Goal: Navigation & Orientation: Understand site structure

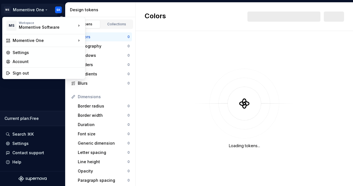
click at [59, 7] on html "MS Momentive One SK Design system data Design tokens Components Assets Storyboo…" at bounding box center [176, 93] width 353 height 186
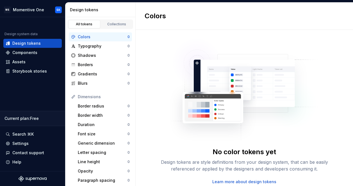
click at [186, 51] on html "MS Momentive One SK Design system data Design tokens Components Assets Storyboo…" at bounding box center [176, 93] width 353 height 186
click at [38, 10] on html "MS Momentive One SK Design system data Design tokens Components Assets Storyboo…" at bounding box center [176, 93] width 353 height 186
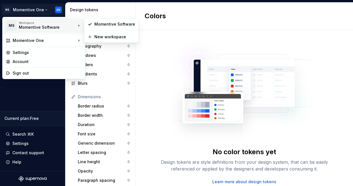
click at [40, 26] on div "Momentive Software" at bounding box center [43, 27] width 48 height 6
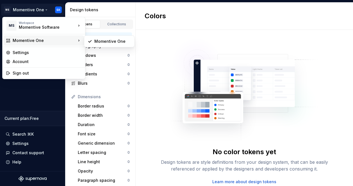
click at [43, 38] on div "Momentive One" at bounding box center [44, 41] width 63 height 6
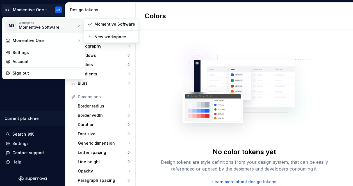
click at [48, 27] on div "Momentive Software" at bounding box center [43, 27] width 48 height 6
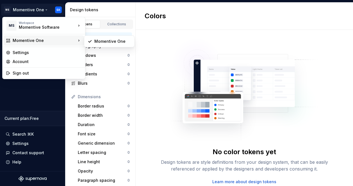
click at [43, 42] on div "Momentive One" at bounding box center [44, 41] width 63 height 6
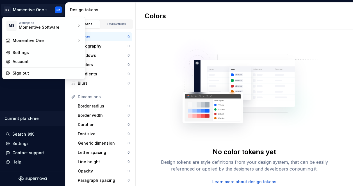
click at [49, 115] on html "MS Momentive One SK Design system data Design tokens Components Assets Storyboo…" at bounding box center [176, 93] width 353 height 186
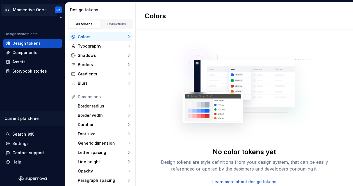
click at [59, 8] on html "MS Momentive One SK Design system data Design tokens Components Assets Storyboo…" at bounding box center [176, 93] width 353 height 186
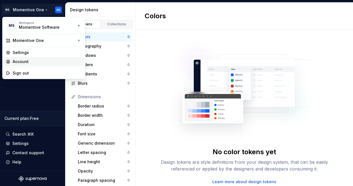
click at [39, 61] on div "Account" at bounding box center [47, 62] width 69 height 6
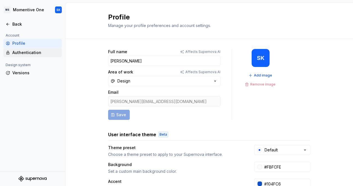
click at [24, 54] on div "Authentication" at bounding box center [35, 53] width 47 height 6
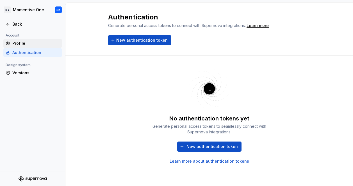
click at [22, 42] on div "Profile" at bounding box center [35, 43] width 47 height 6
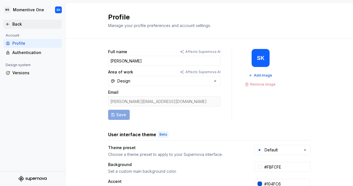
click at [13, 23] on div "Back" at bounding box center [35, 24] width 47 height 6
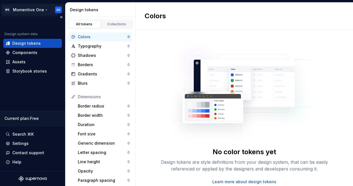
click at [37, 11] on html "MS Momentive One SK Design system data Design tokens Components Assets Storyboo…" at bounding box center [176, 93] width 353 height 186
click at [46, 100] on html "MS Momentive One SK Design system data Design tokens Components Assets Storyboo…" at bounding box center [176, 93] width 353 height 186
click at [59, 9] on html "MS Momentive One SK Design system data Design tokens Components Assets Storyboo…" at bounding box center [176, 93] width 353 height 186
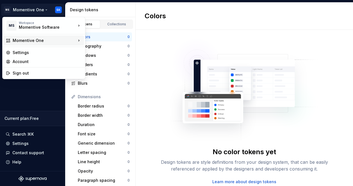
click at [44, 42] on div "Momentive One" at bounding box center [44, 41] width 63 height 6
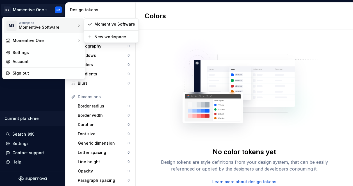
click at [57, 26] on div "Momentive Software" at bounding box center [43, 27] width 48 height 6
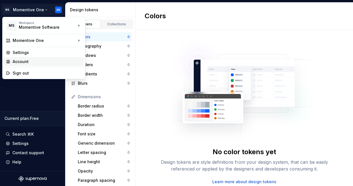
click at [27, 59] on div "Account" at bounding box center [47, 62] width 69 height 6
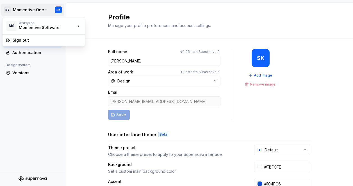
click at [32, 12] on html "MS Momentive One SK Back Account Profile Authentication Design system Versions …" at bounding box center [176, 93] width 353 height 186
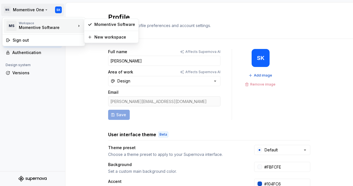
click at [23, 27] on div "Momentive Software" at bounding box center [43, 28] width 48 height 6
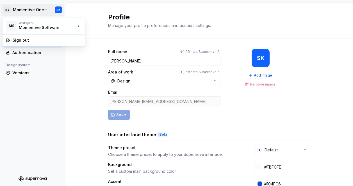
click at [67, 91] on html "MS Momentive One SK Back Account Profile Authentication Design system Versions …" at bounding box center [176, 93] width 353 height 186
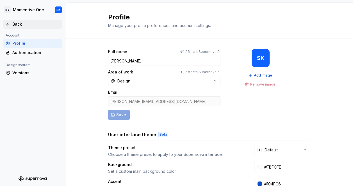
click at [18, 24] on div "Back" at bounding box center [35, 24] width 47 height 6
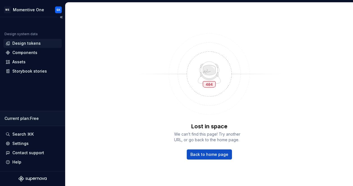
click at [30, 45] on div "Design tokens" at bounding box center [26, 43] width 28 height 6
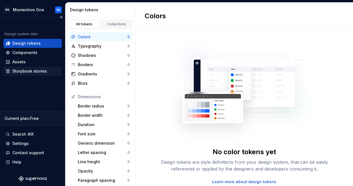
click at [33, 68] on div "Storybook stories" at bounding box center [29, 71] width 35 height 6
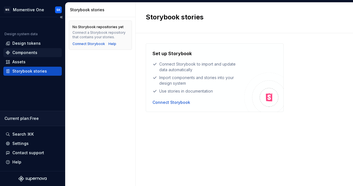
click at [30, 54] on div "Components" at bounding box center [24, 53] width 25 height 6
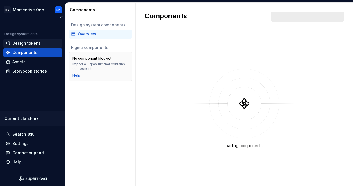
click at [33, 43] on div "Design tokens" at bounding box center [26, 43] width 28 height 6
